Goal: Task Accomplishment & Management: Complete application form

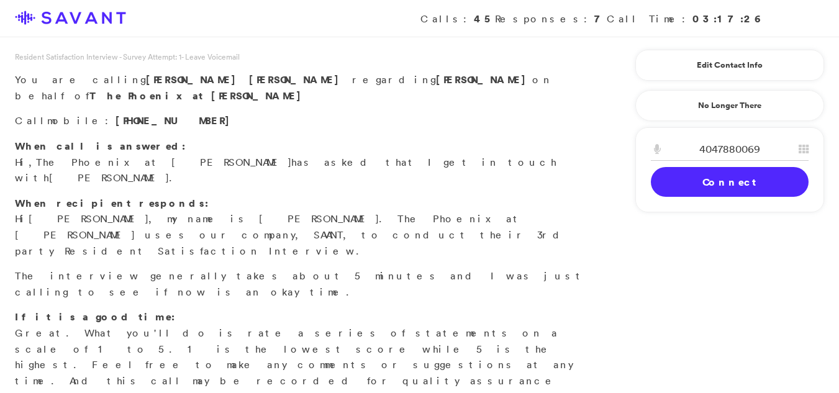
click at [712, 161] on div "4047880069" at bounding box center [729, 152] width 187 height 29
click at [715, 175] on link "Connect" at bounding box center [730, 182] width 158 height 30
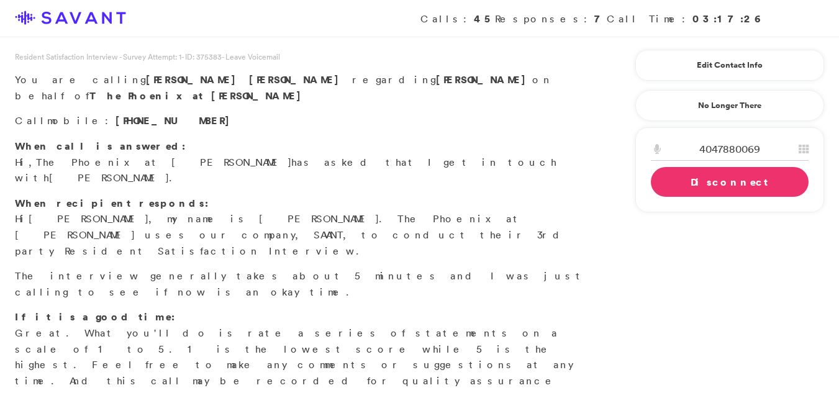
click at [720, 187] on link "Disconnect" at bounding box center [730, 182] width 158 height 30
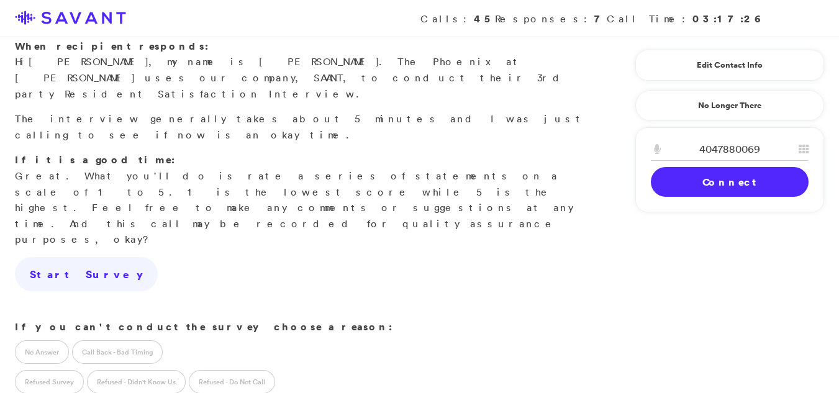
scroll to position [161, 0]
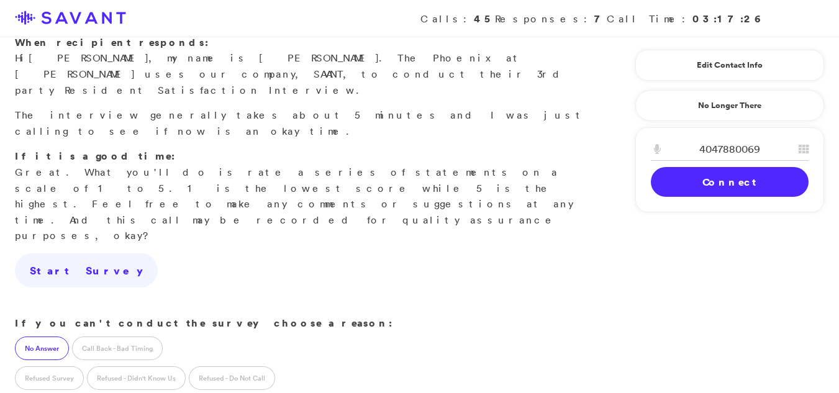
click at [37, 336] on label "No Answer" at bounding box center [42, 348] width 54 height 24
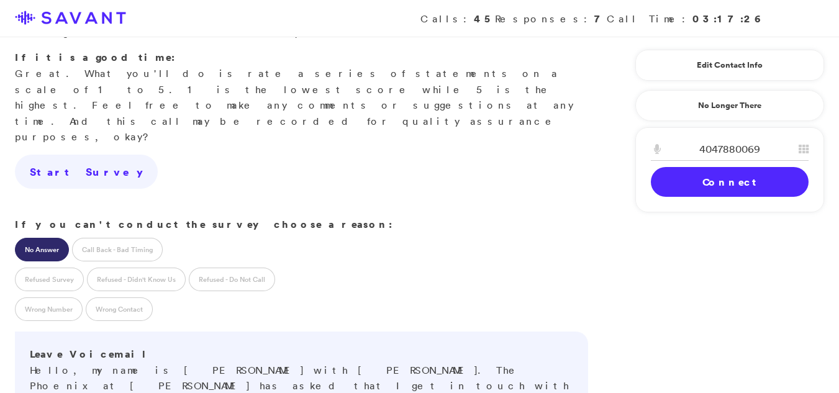
scroll to position [267, 0]
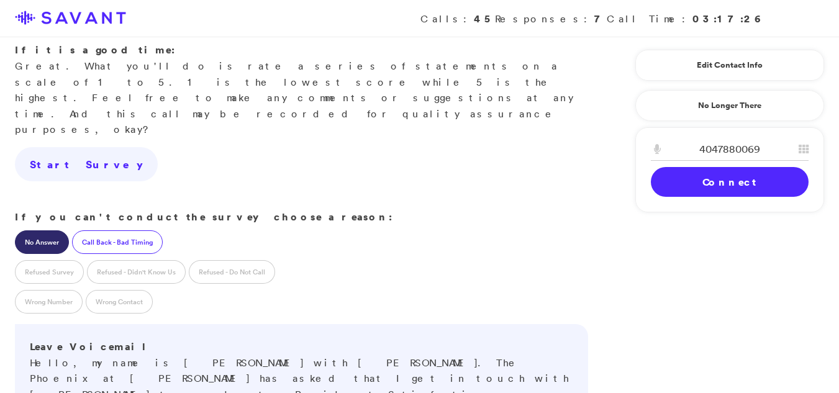
click at [130, 230] on label "Call Back - Bad Timing" at bounding box center [117, 242] width 91 height 24
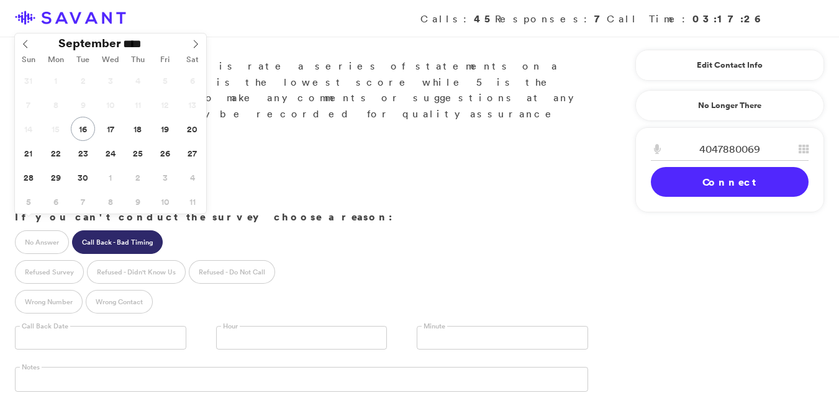
click at [110, 326] on input "text" at bounding box center [100, 338] width 171 height 24
type input "**********"
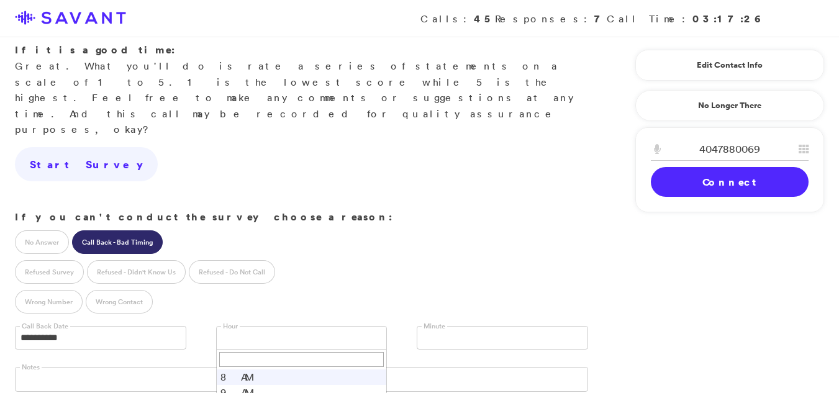
click at [253, 326] on link at bounding box center [301, 338] width 171 height 24
click at [290, 327] on span "3 PM" at bounding box center [294, 338] width 144 height 22
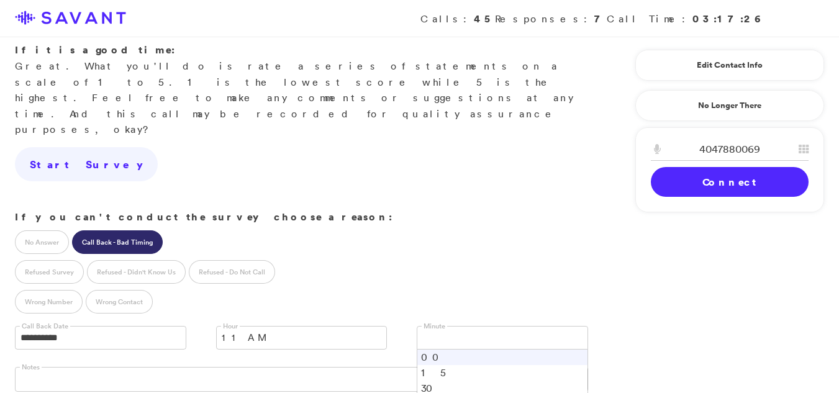
click at [441, 326] on link at bounding box center [502, 338] width 171 height 24
click at [425, 350] on li "00" at bounding box center [502, 358] width 170 height 16
